Goal: Transaction & Acquisition: Download file/media

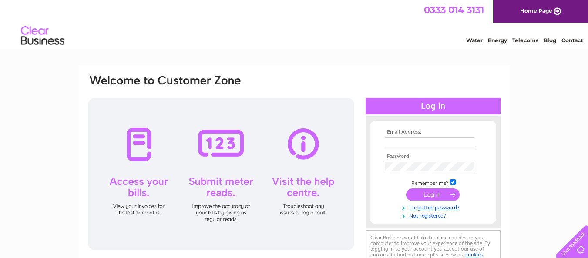
type input "accdunsec@gmail.com"
click at [423, 197] on input "submit" at bounding box center [433, 195] width 54 height 12
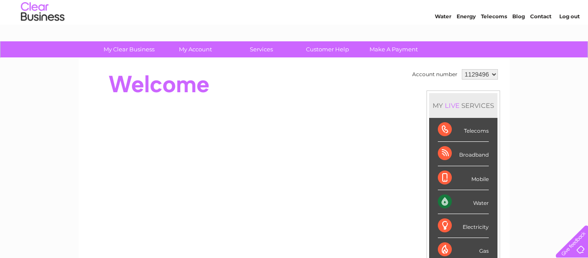
scroll to position [25, 0]
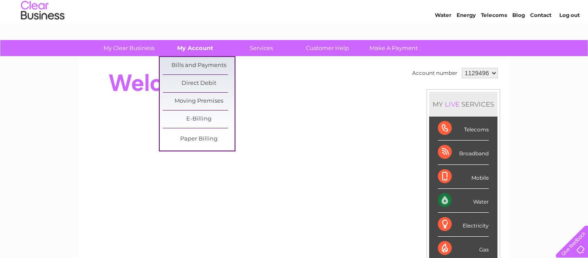
click at [196, 45] on link "My Account" at bounding box center [195, 48] width 72 height 16
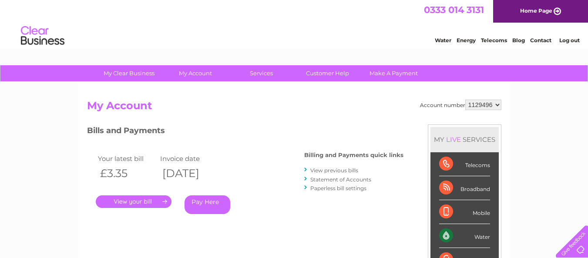
click at [137, 203] on link "." at bounding box center [134, 201] width 76 height 13
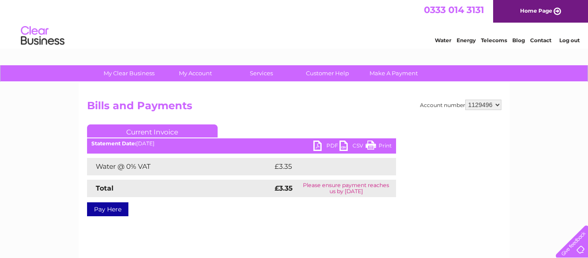
click at [315, 146] on link "PDF" at bounding box center [326, 147] width 26 height 13
click at [498, 103] on select "1129496 1129497" at bounding box center [483, 105] width 36 height 10
select select "1129497"
click at [466, 100] on select "1129496 1129497" at bounding box center [483, 105] width 36 height 10
click at [316, 145] on link "PDF" at bounding box center [326, 147] width 26 height 13
